Goal: Task Accomplishment & Management: Use online tool/utility

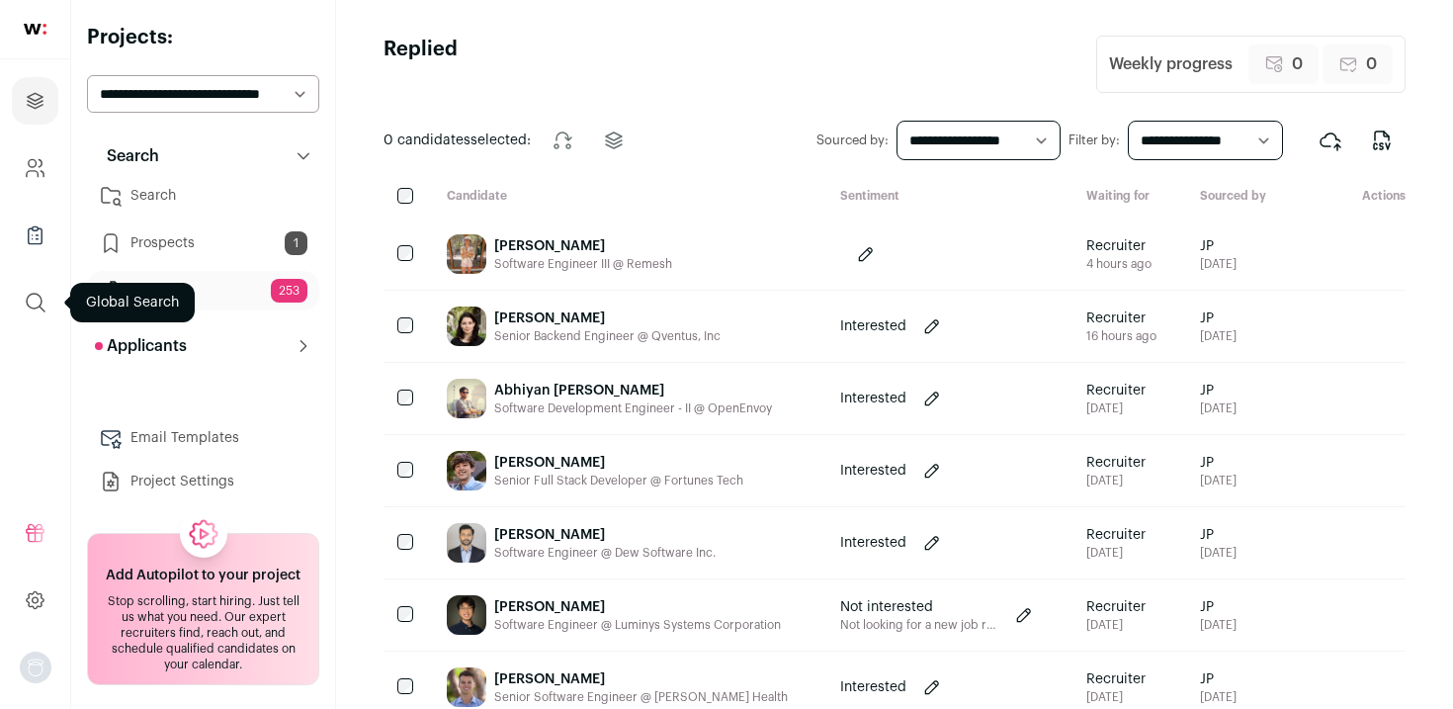
click at [31, 299] on icon "submit" at bounding box center [36, 303] width 24 height 24
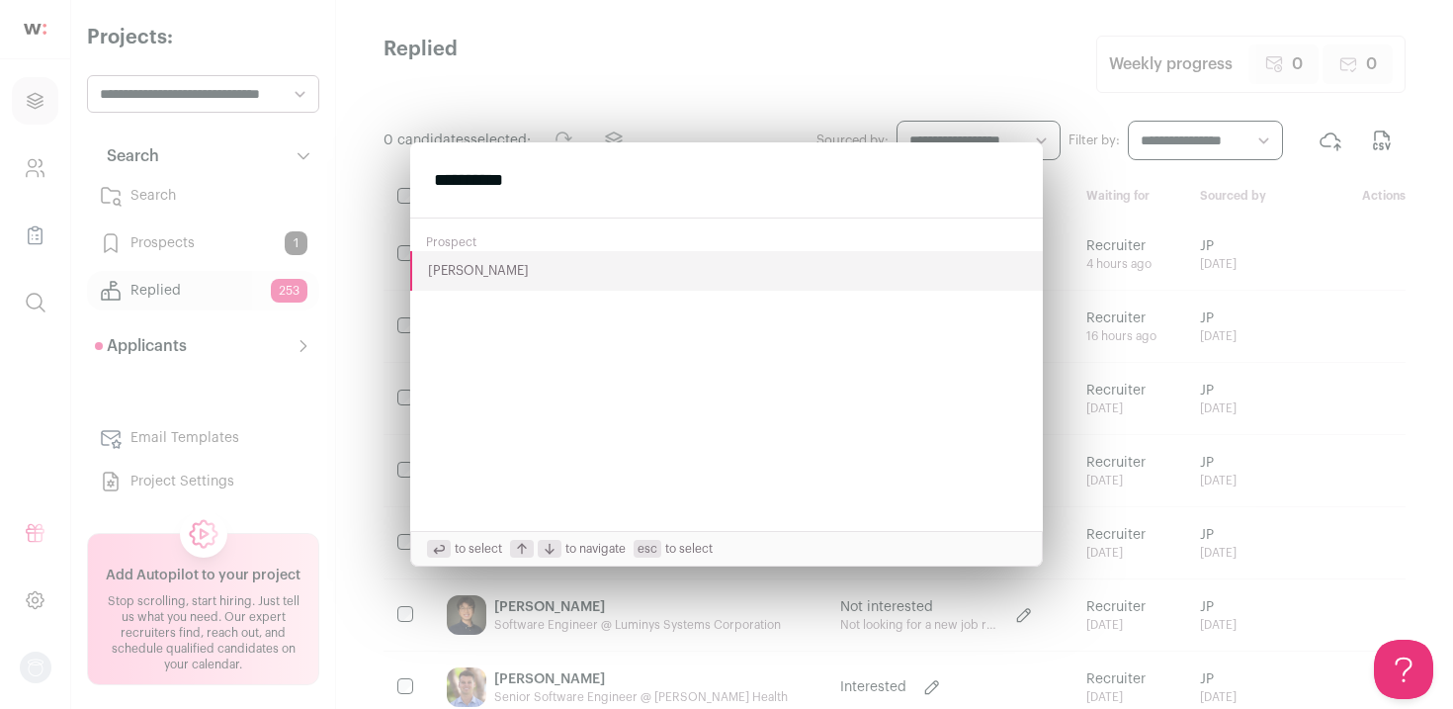
type input "**********"
click at [501, 271] on button "[PERSON_NAME]" at bounding box center [726, 271] width 633 height 40
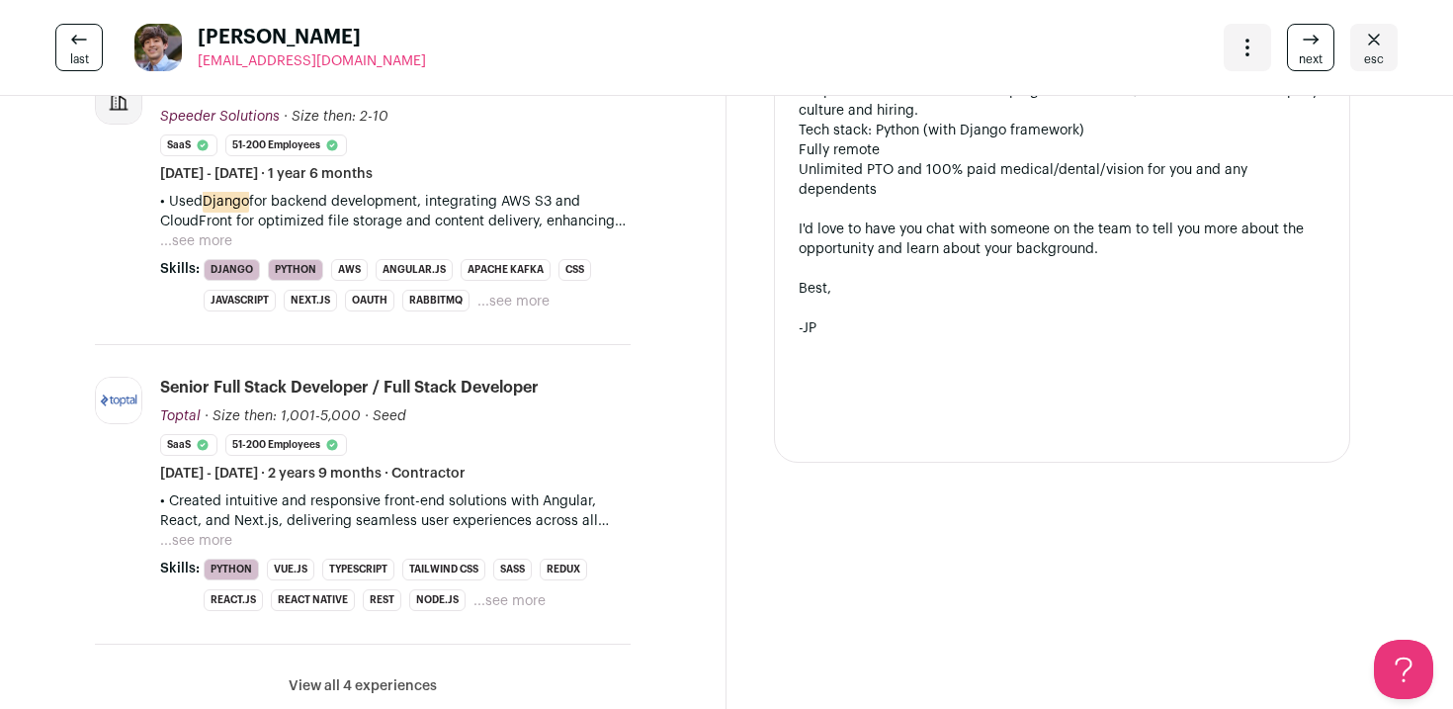
scroll to position [1070, 0]
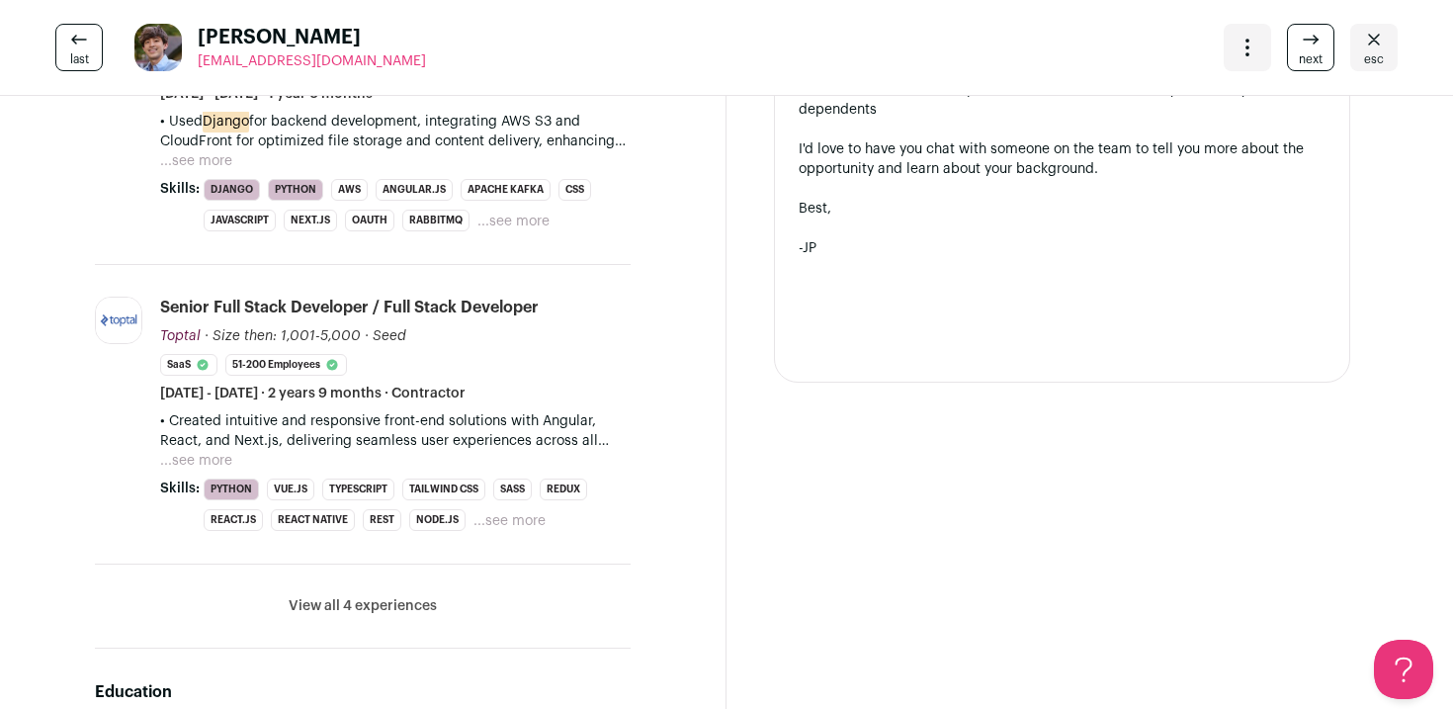
click at [356, 616] on li "View all 4 experiences View less" at bounding box center [363, 606] width 536 height 84
click at [346, 599] on button "View all 4 experiences" at bounding box center [363, 606] width 148 height 20
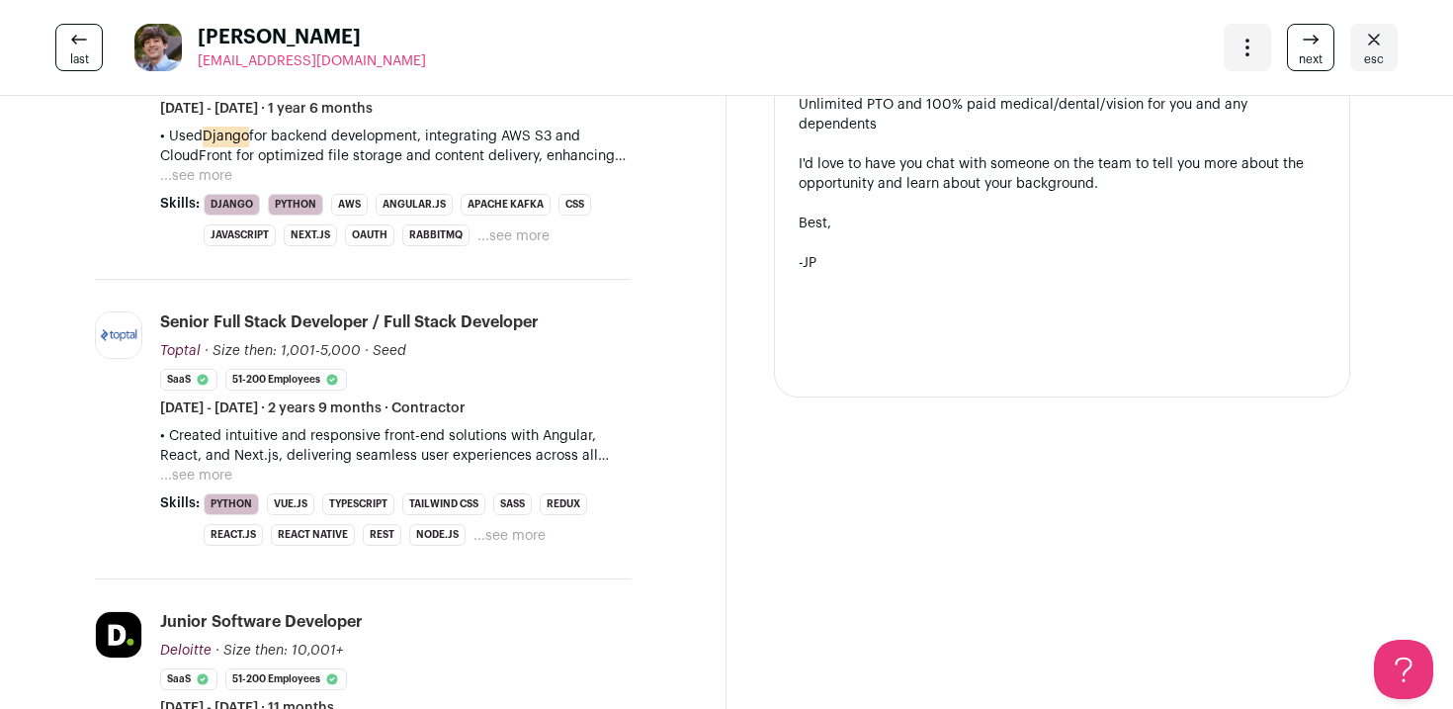
scroll to position [1052, 0]
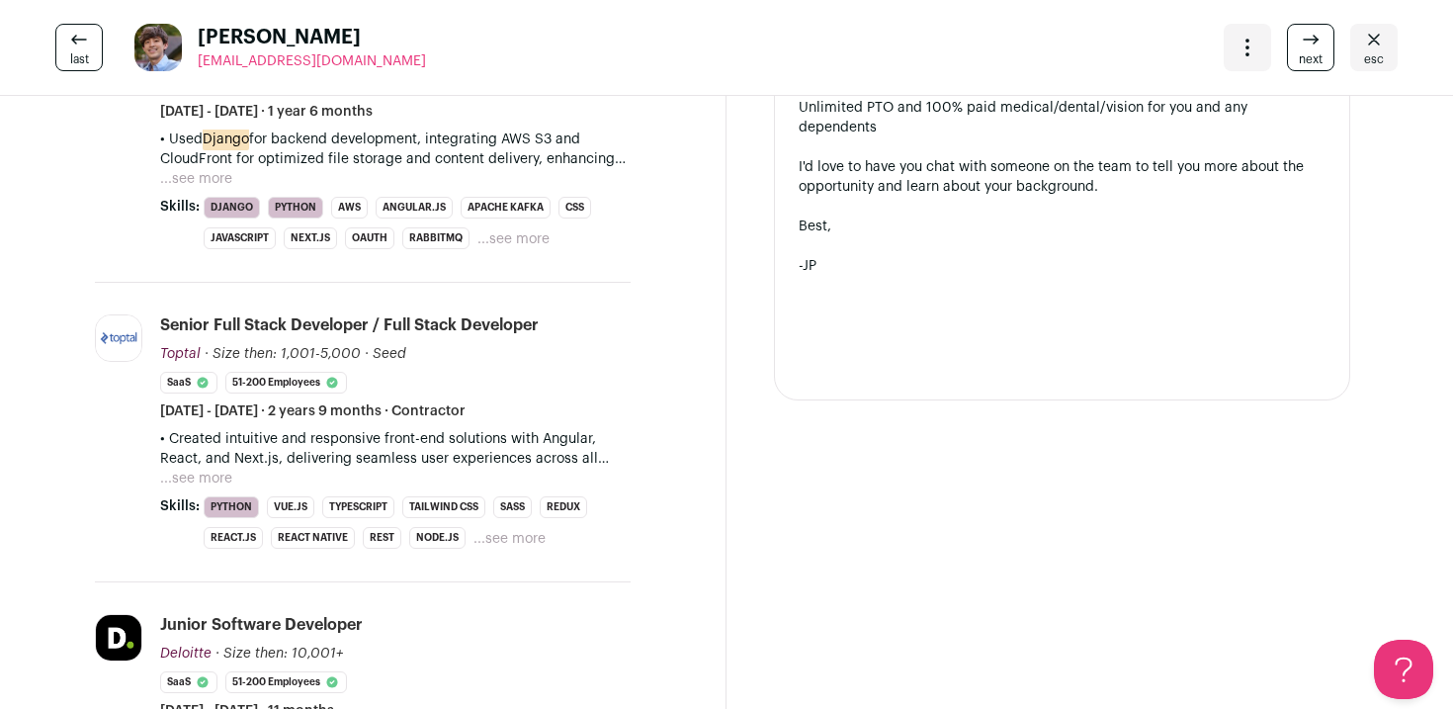
click at [185, 477] on button "...see more" at bounding box center [196, 479] width 72 height 20
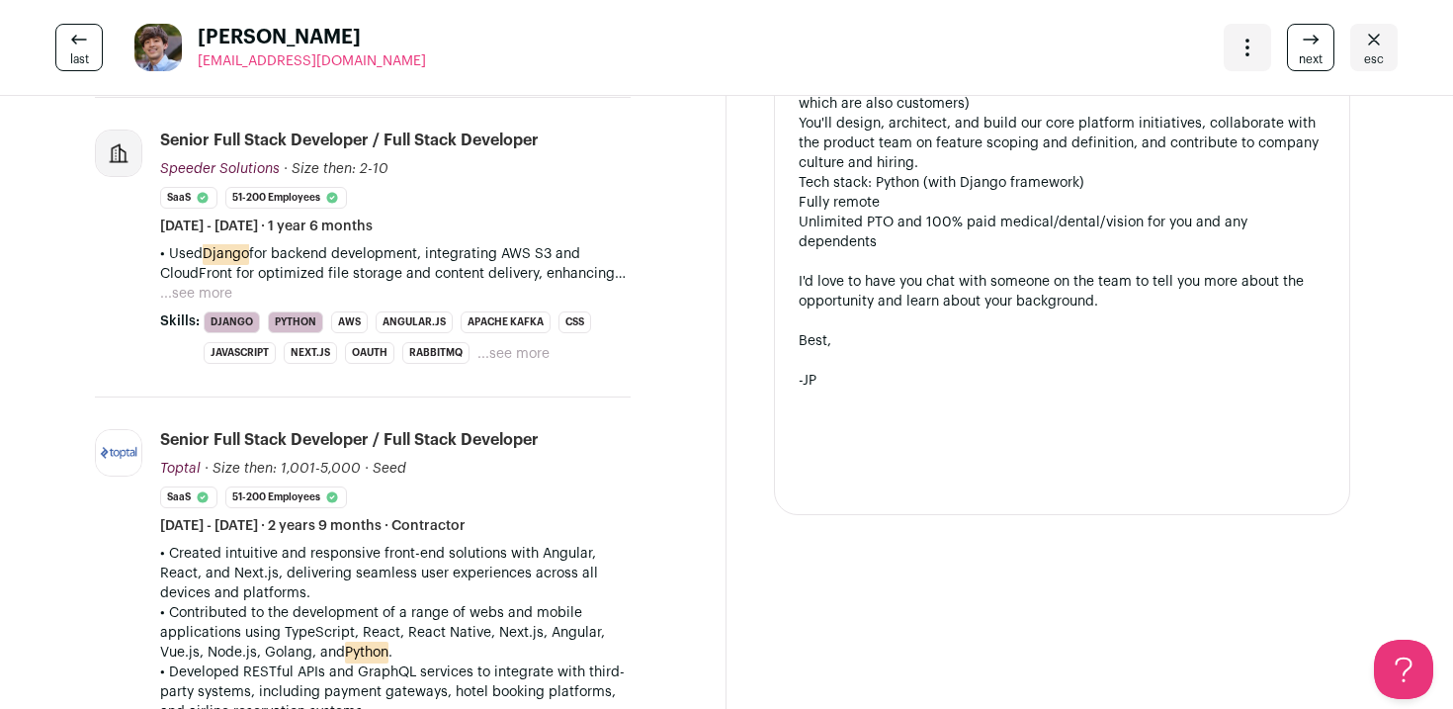
scroll to position [844, 0]
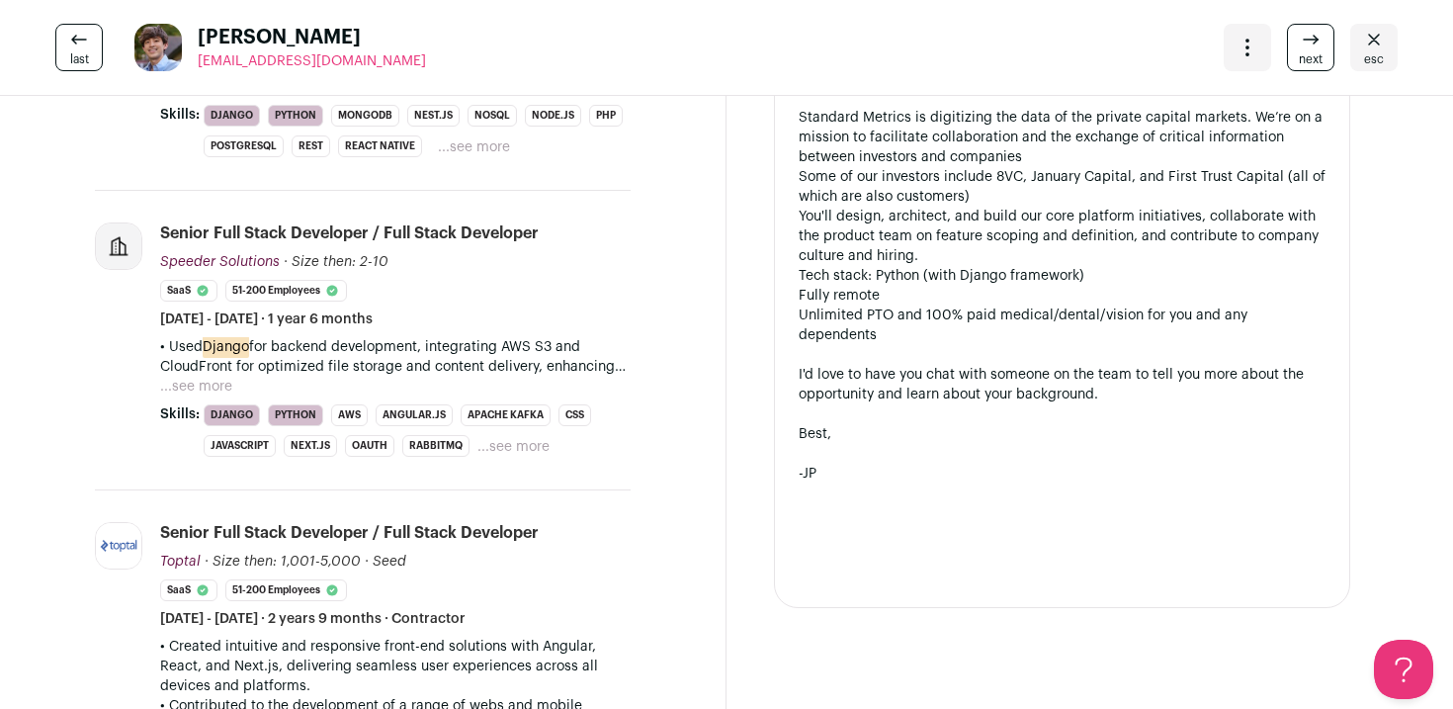
click at [196, 384] on button "...see more" at bounding box center [196, 387] width 72 height 20
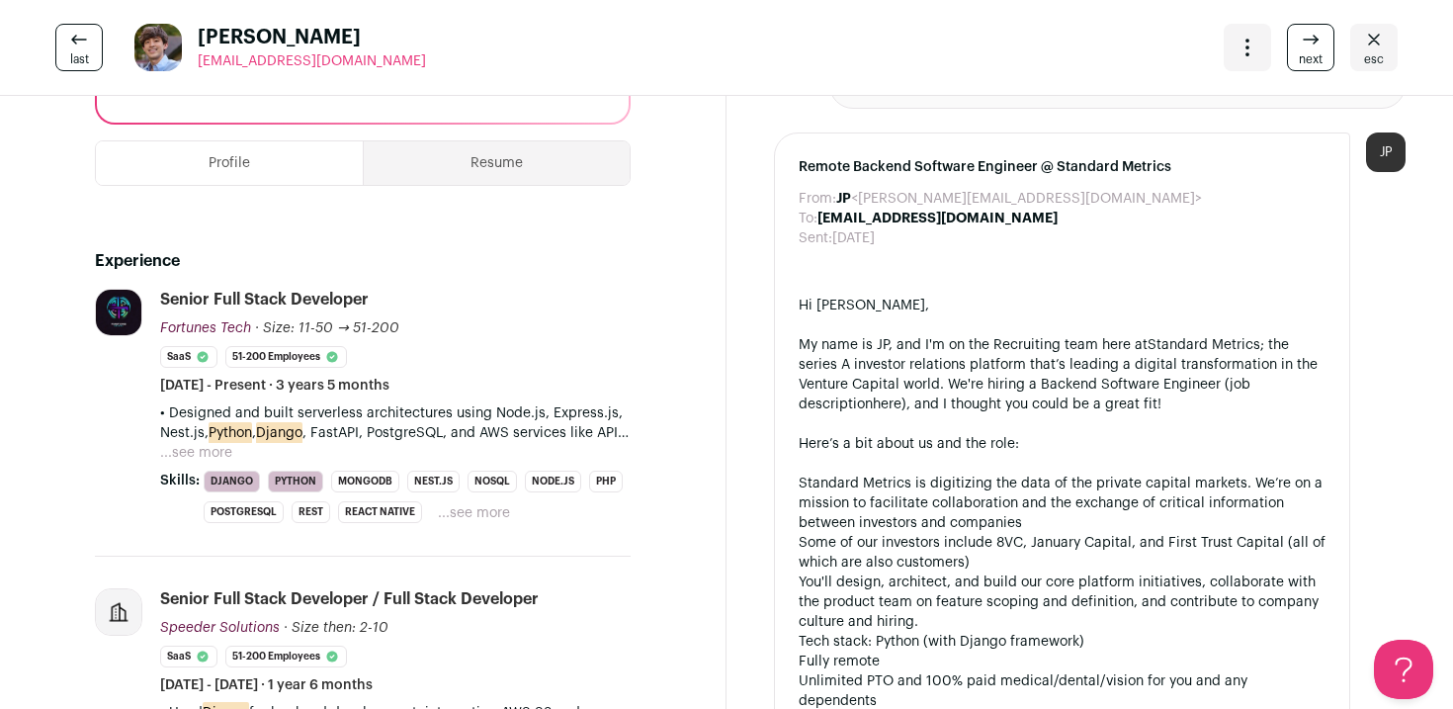
scroll to position [0, 0]
